Goal: Entertainment & Leisure: Consume media (video, audio)

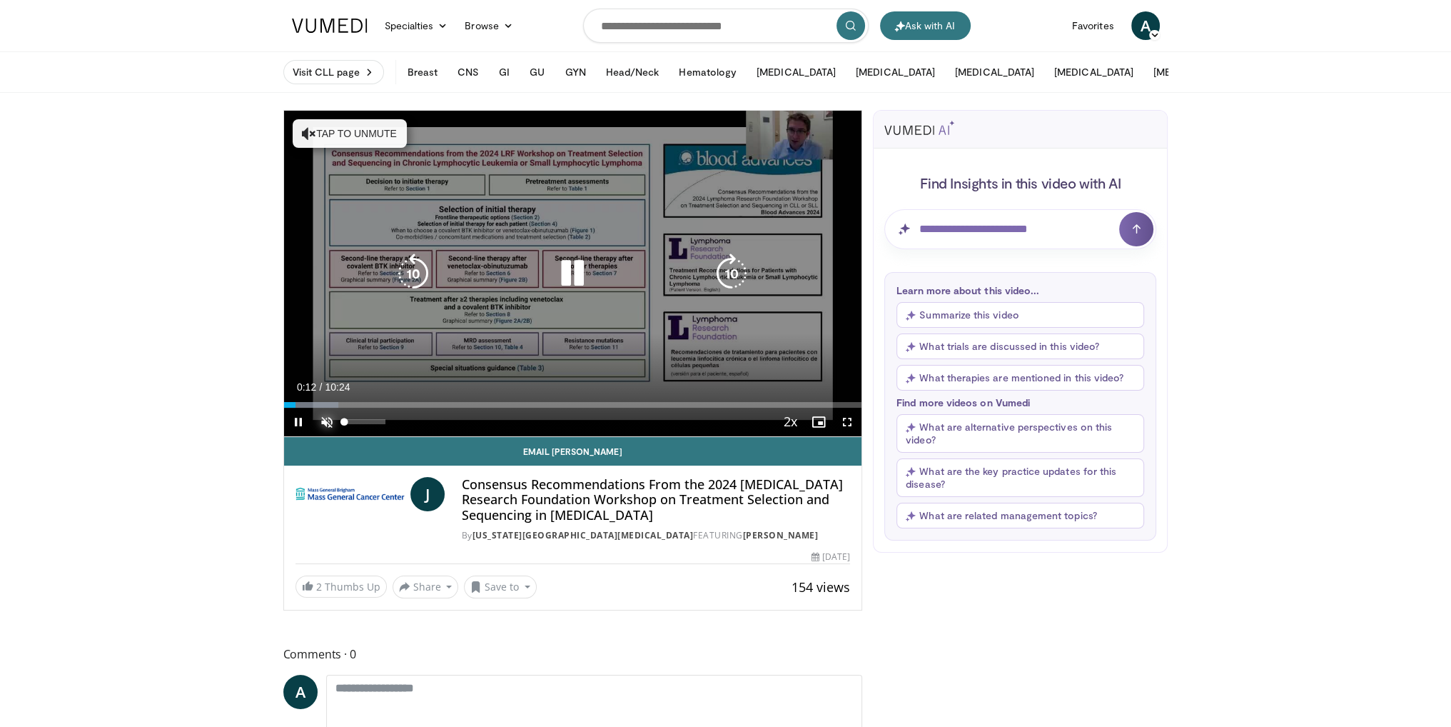
click at [314, 415] on span "Video Player" at bounding box center [327, 422] width 29 height 29
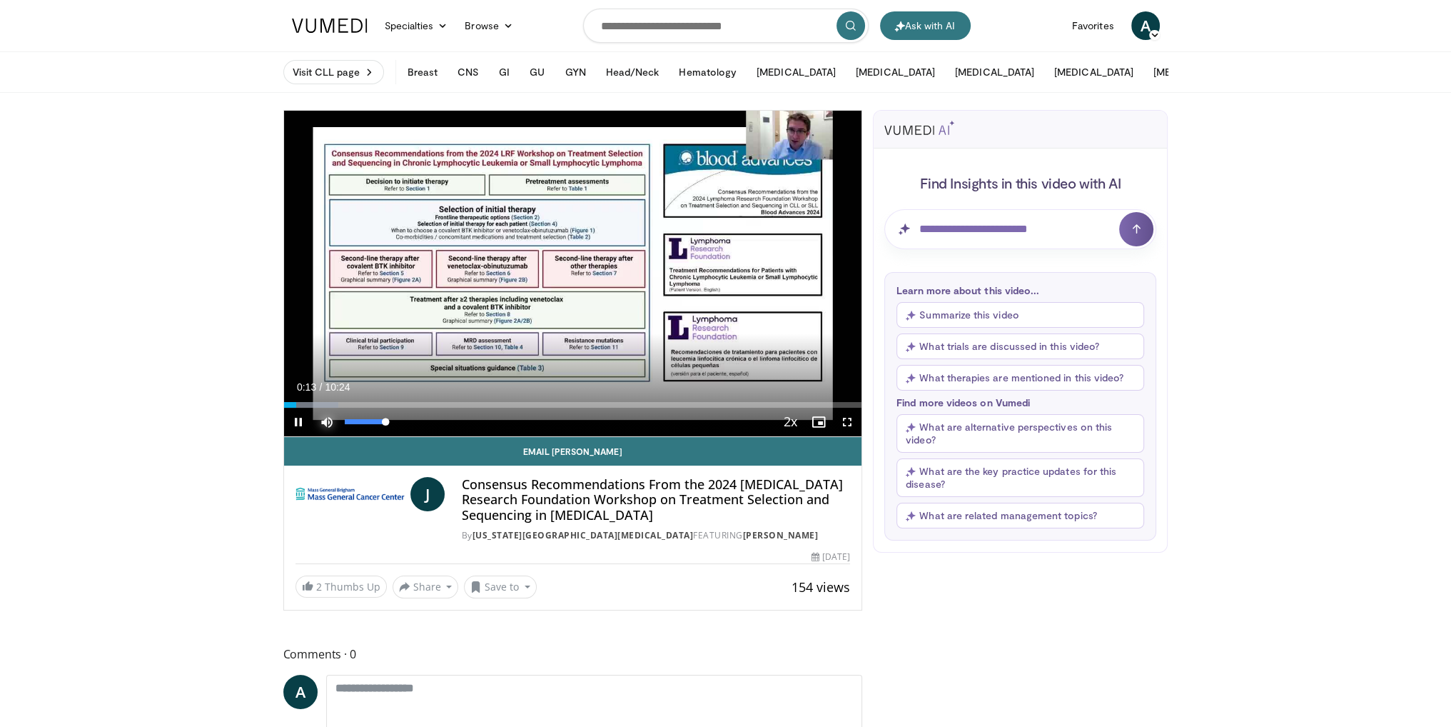
click at [324, 423] on span "Video Player" at bounding box center [327, 422] width 29 height 29
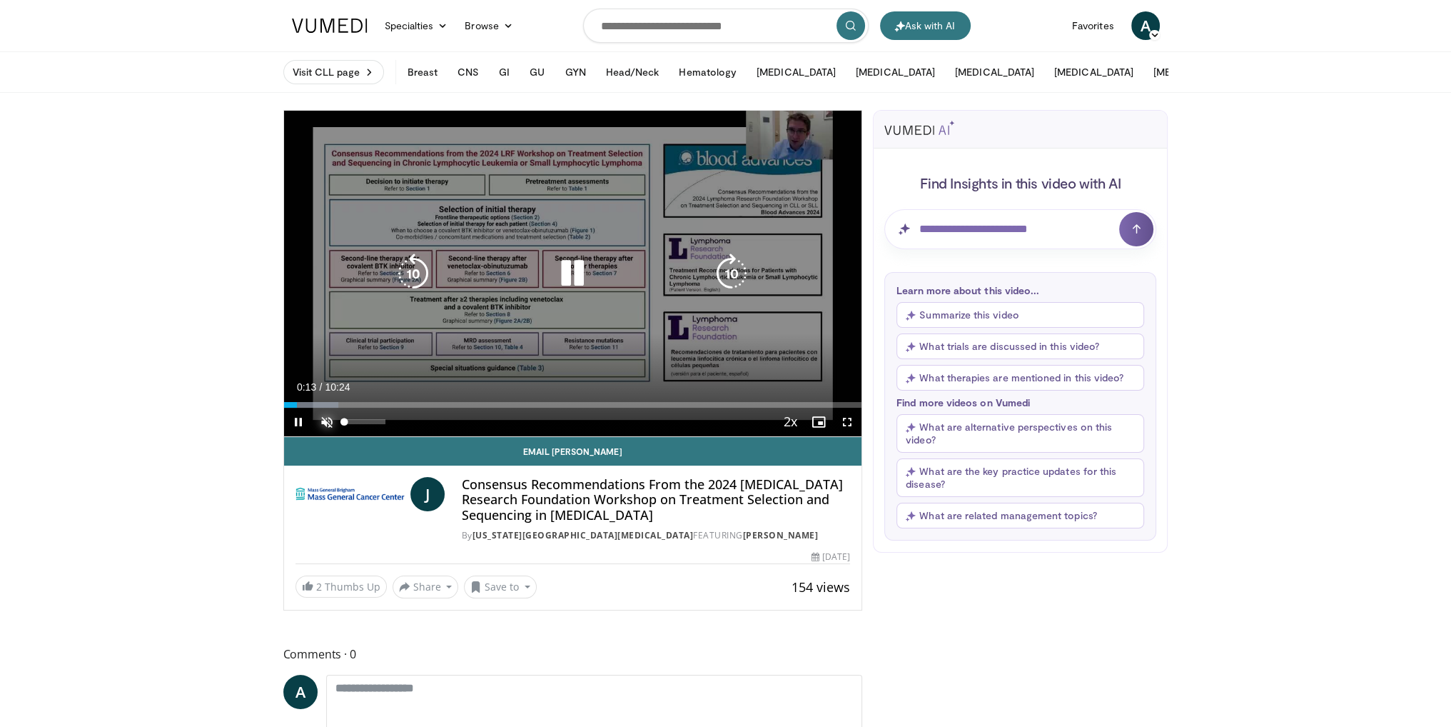
click at [325, 423] on span "Video Player" at bounding box center [327, 422] width 29 height 29
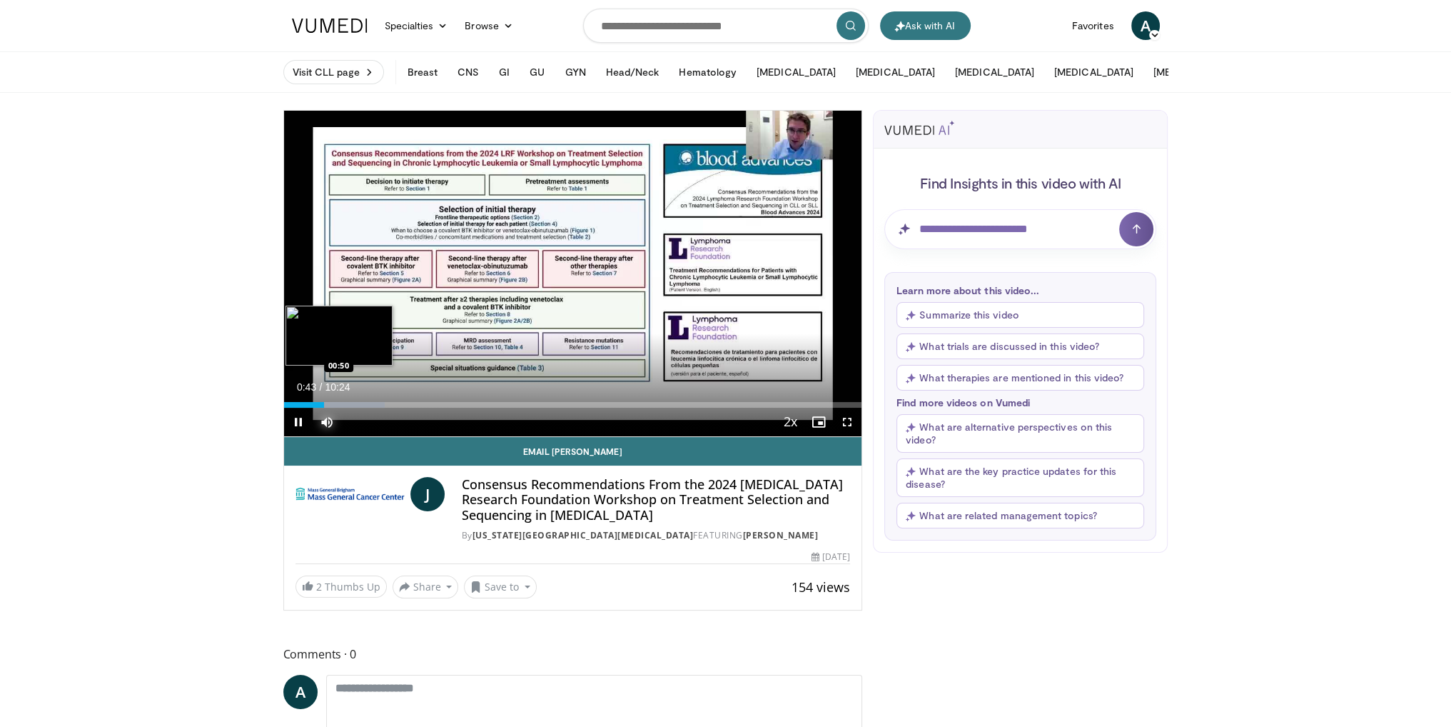
click at [331, 402] on div "Loaded : 17.45% 00:43 00:50" at bounding box center [573, 405] width 578 height 6
click at [349, 403] on div "Progress Bar" at bounding box center [349, 405] width 1 height 6
click at [358, 406] on div "Progress Bar" at bounding box center [354, 405] width 62 height 6
click at [387, 404] on div "Progress Bar" at bounding box center [376, 405] width 89 height 6
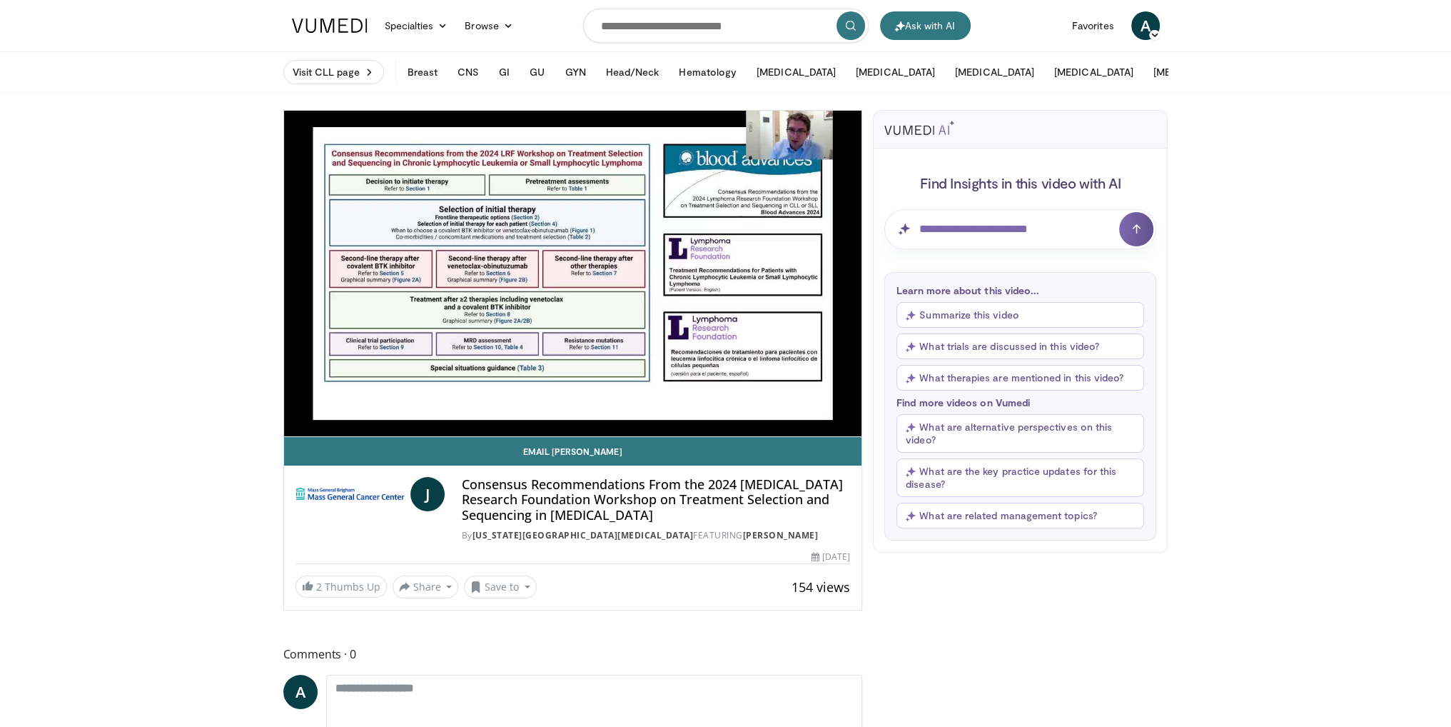
click at [400, 403] on video-js "**********" at bounding box center [573, 274] width 578 height 326
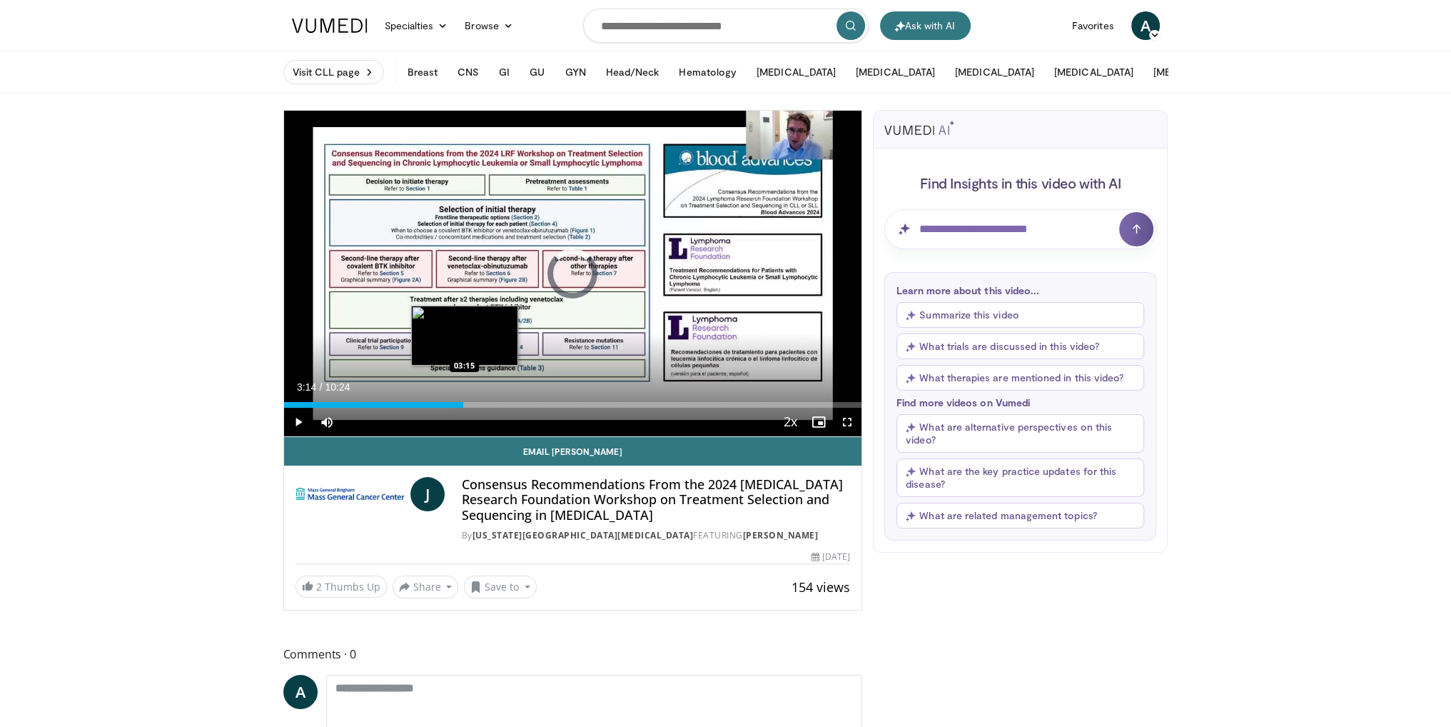
click at [463, 404] on div "Loaded : 28.57% 03:14 03:15" at bounding box center [573, 405] width 578 height 6
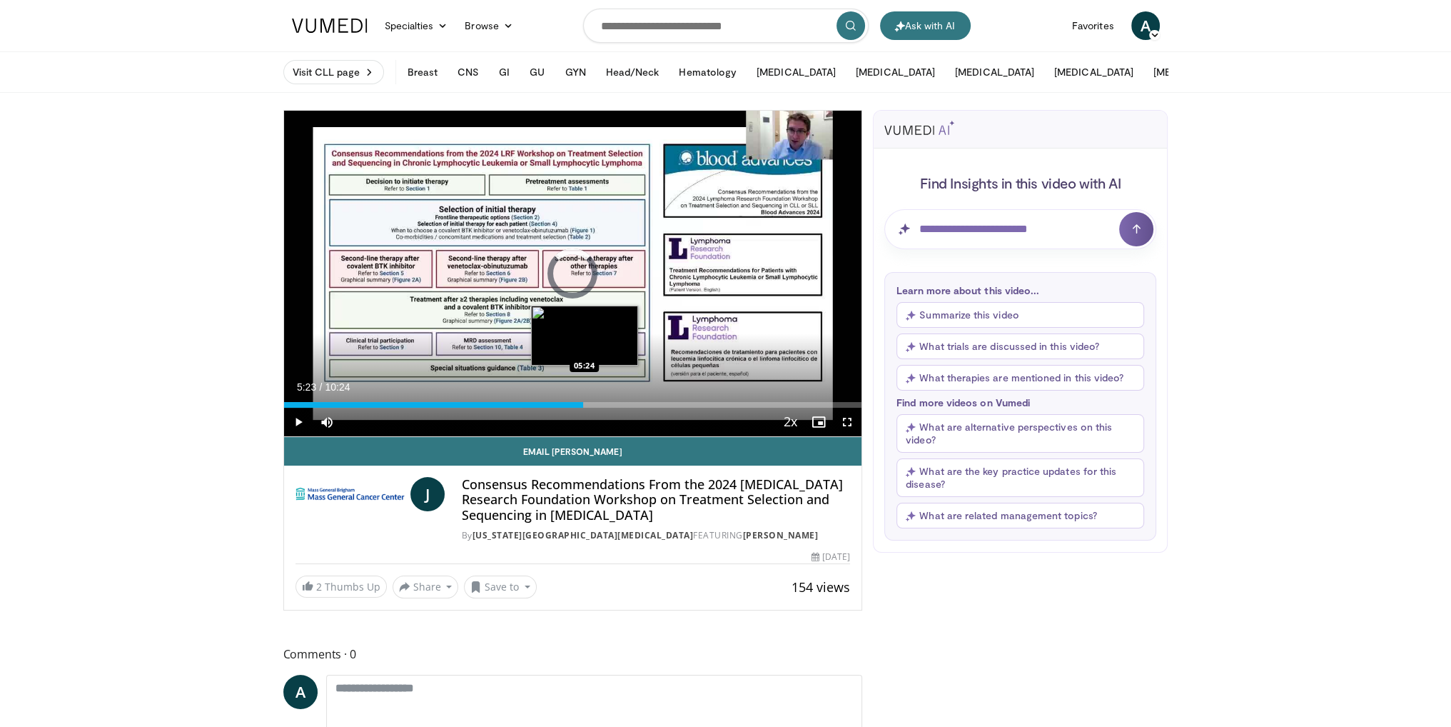
click at [583, 403] on div "Loaded : 41.27% 05:23 05:24" at bounding box center [573, 405] width 578 height 6
click at [682, 408] on div "Current Time 5:25 / Duration 10:24 Pause Skip Backward Skip Forward Mute 0% Loa…" at bounding box center [573, 422] width 578 height 29
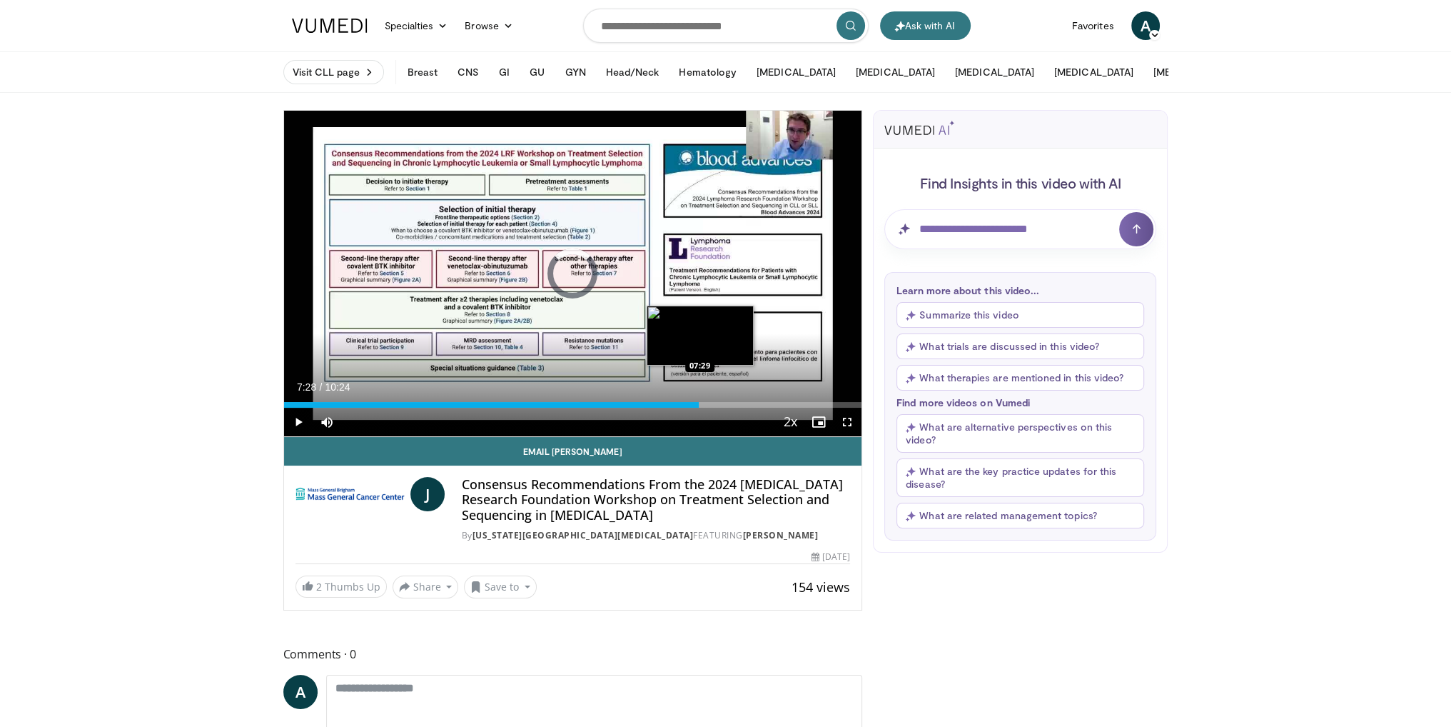
click at [699, 405] on div "Loaded : 62.42% 07:28 07:29" at bounding box center [573, 405] width 578 height 6
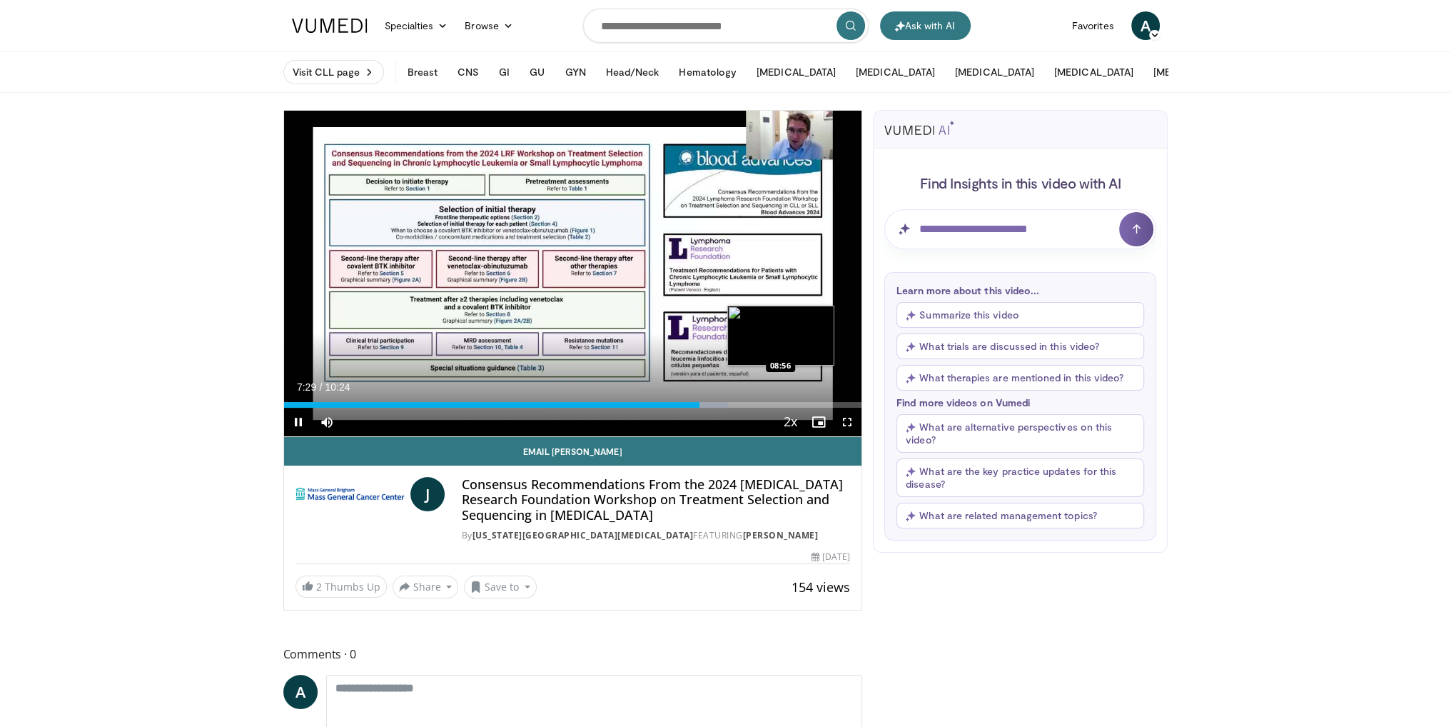
click at [780, 398] on div "Loaded : 76.83% 07:29 08:56" at bounding box center [573, 401] width 578 height 14
